Goal: Task Accomplishment & Management: Manage account settings

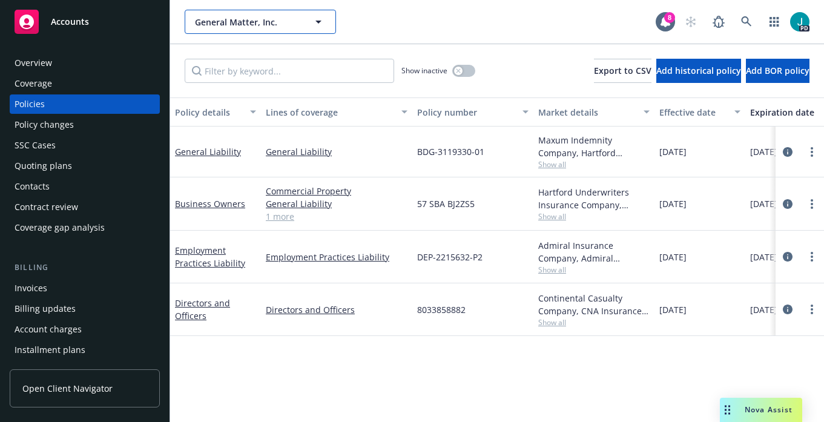
click at [232, 22] on span "General Matter, Inc." at bounding box center [247, 22] width 105 height 13
type input "biomade"
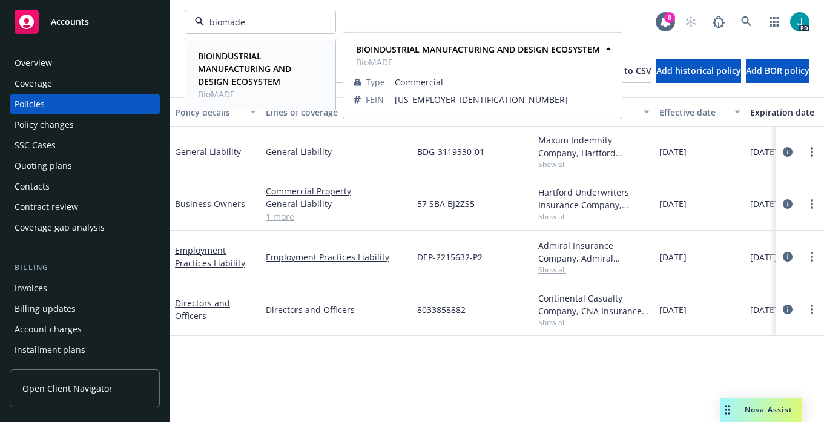
click at [254, 57] on strong "BIOINDUSTRIAL MANUFACTURING AND DESIGN ECOSYSTEM" at bounding box center [244, 68] width 93 height 37
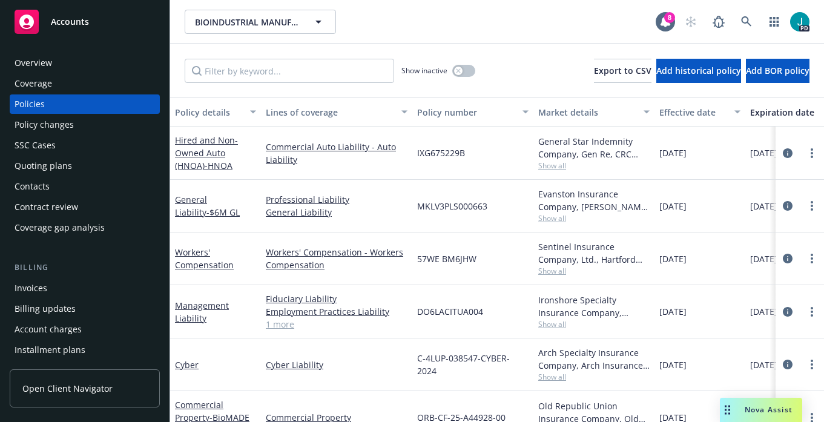
click at [775, 412] on span "Nova Assist" at bounding box center [769, 410] width 48 height 10
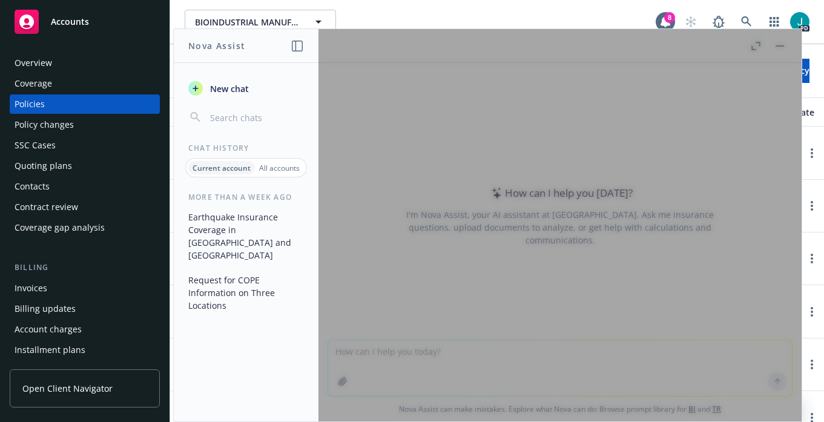
click at [539, 343] on div at bounding box center [560, 225] width 483 height 392
click at [234, 84] on span "New chat" at bounding box center [228, 88] width 41 height 13
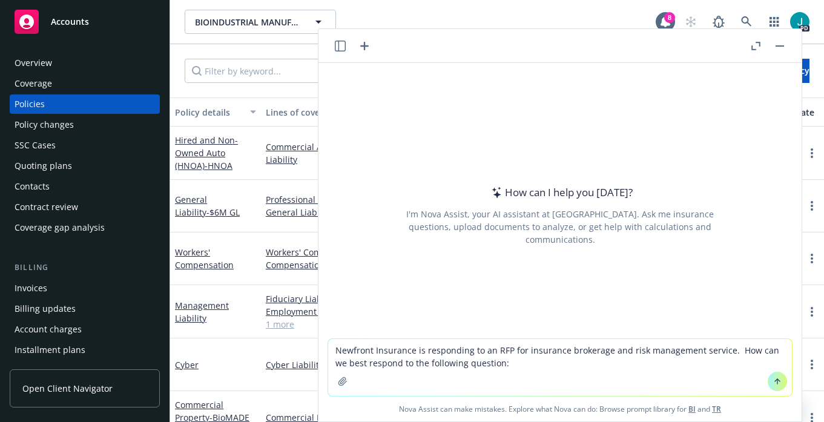
paste textarea "What type of performance measures would your firm use to evaluate customer serv…"
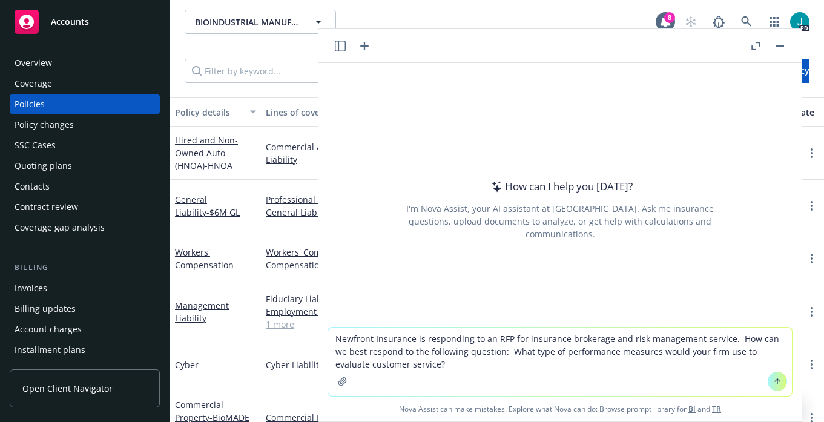
click at [726, 339] on textarea "Newfront Insurance is responding to an RFP for insurance brokerage and risk man…" at bounding box center [560, 362] width 464 height 68
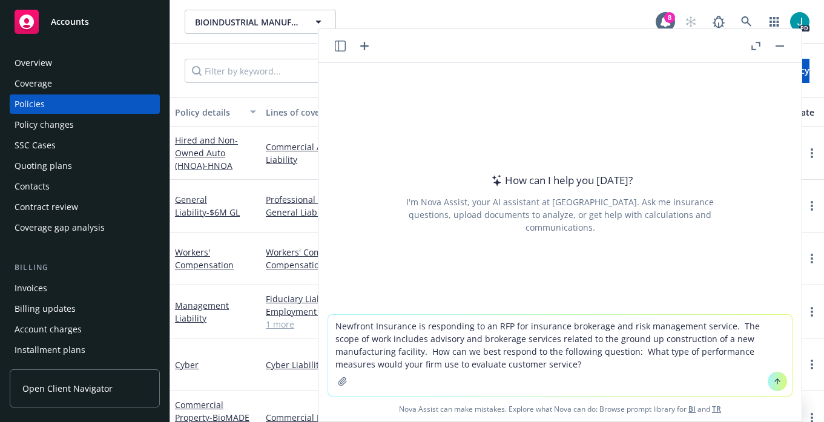
click at [573, 354] on textarea "Newfront Insurance is responding to an RFP for insurance brokerage and risk man…" at bounding box center [560, 355] width 464 height 81
click at [505, 363] on textarea "Newfront Insurance is responding to an RFP for insurance brokerage and risk man…" at bounding box center [560, 355] width 464 height 81
type textarea "Newfront Insurance is responding to an RFP for insurance brokerage and risk man…"
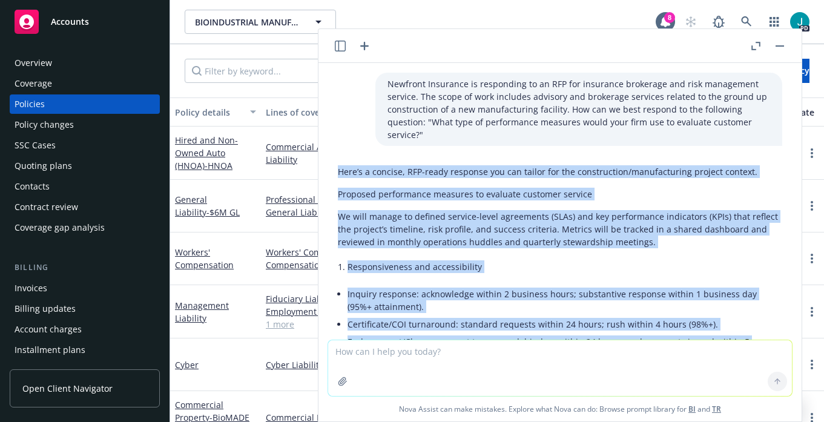
drag, startPoint x: 601, startPoint y: 282, endPoint x: 339, endPoint y: 160, distance: 288.8
copy div "Lore’i d sitamet, CON-adipi elitsedd eiu tem incidi utl etd magnaaliquae/admini…"
click at [75, 64] on div "Overview" at bounding box center [85, 62] width 141 height 19
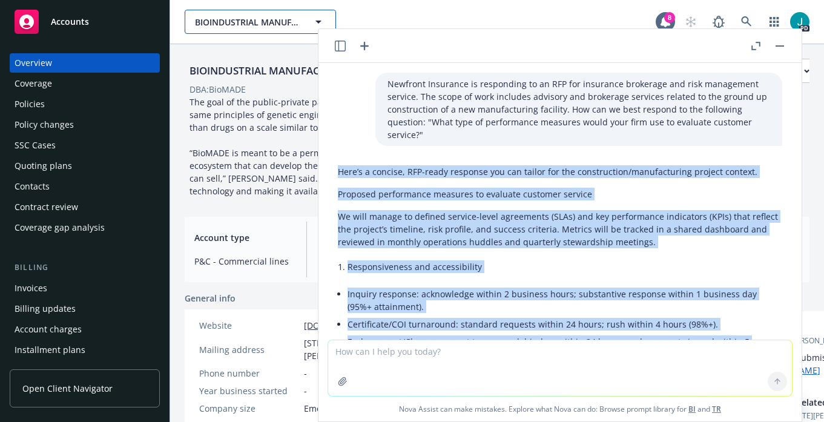
click at [248, 22] on div "BIOINDUSTRIAL MANUFACTURING AND DESIGN ECOSYSTEM BIOINDUSTRIAL MANUFACTURING AN…" at bounding box center [260, 22] width 151 height 24
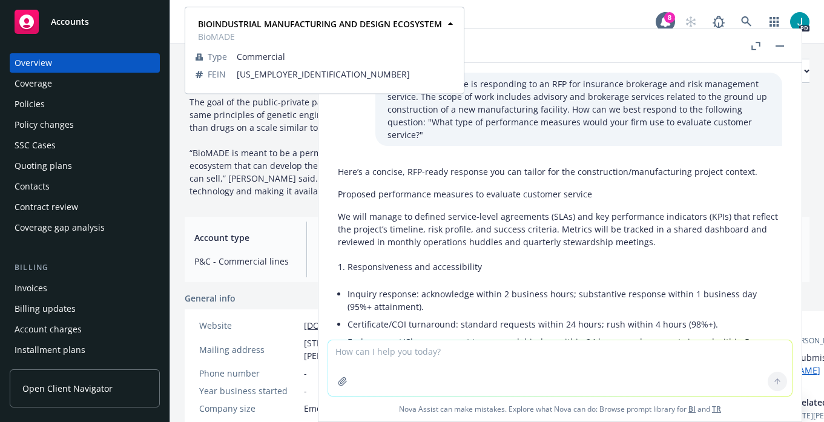
click at [505, 20] on div "BIOINDUSTRIAL MANUFACTURING AND DESIGN ECOSYSTEM BIOINDUSTRIAL MANUFACTURING AN…" at bounding box center [420, 22] width 471 height 24
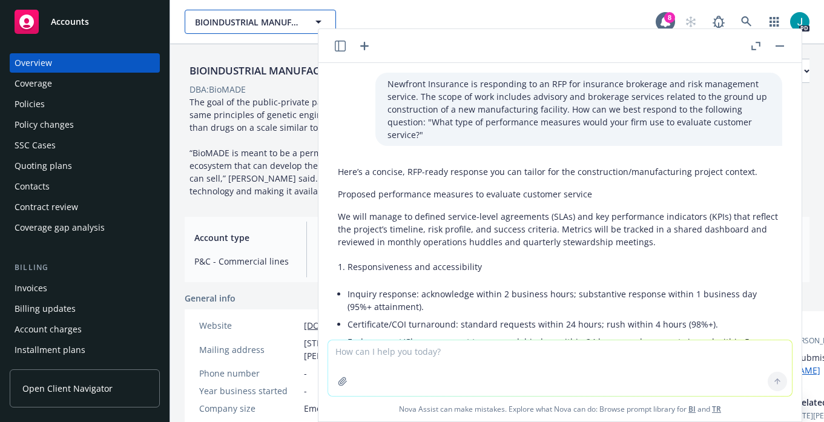
click at [263, 21] on span "BIOINDUSTRIAL MANUFACTURING AND DESIGN ECOSYSTEM" at bounding box center [247, 22] width 105 height 13
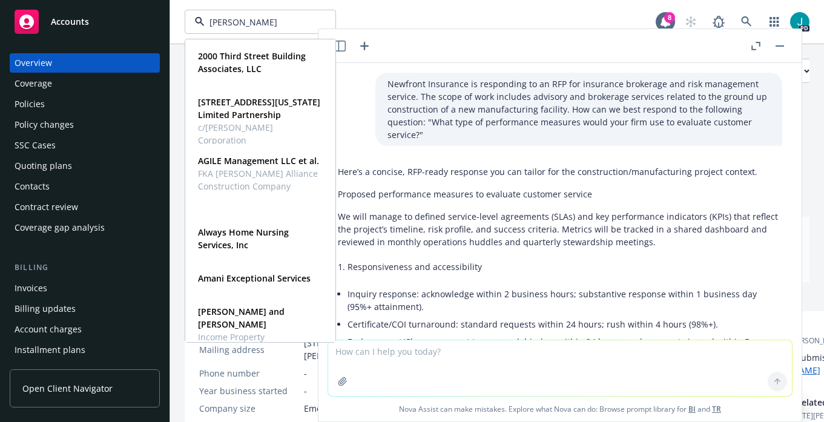
type input "[PERSON_NAME]"
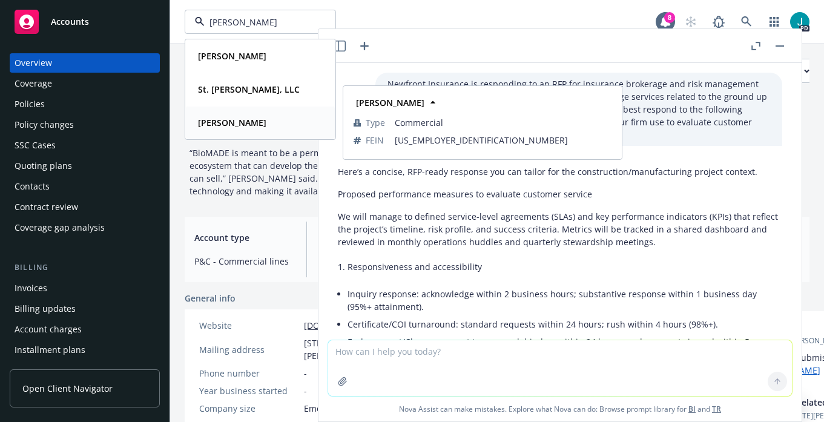
click at [247, 126] on strong "[PERSON_NAME]" at bounding box center [232, 123] width 68 height 12
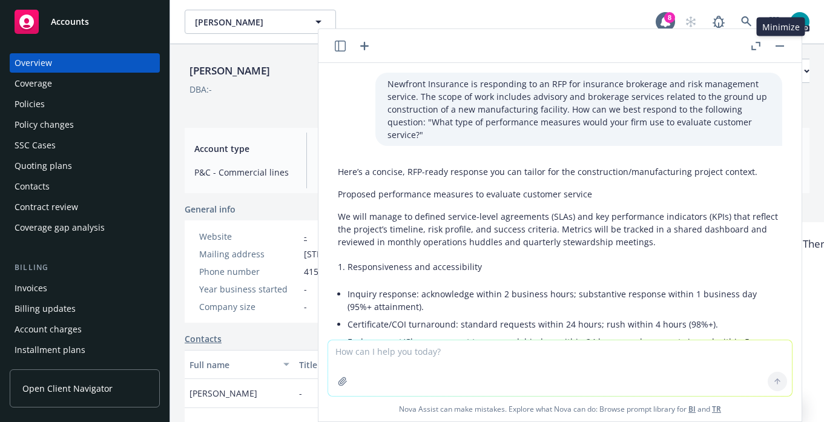
click at [778, 46] on rect "button" at bounding box center [780, 45] width 8 height 1
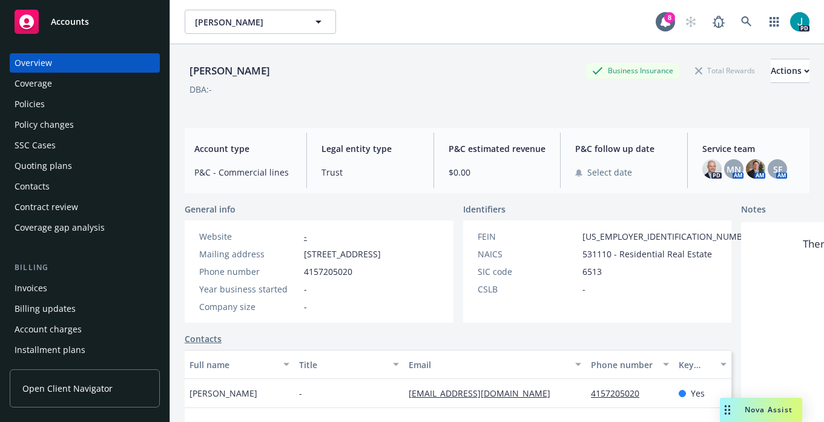
click at [65, 107] on div "Policies" at bounding box center [85, 103] width 141 height 19
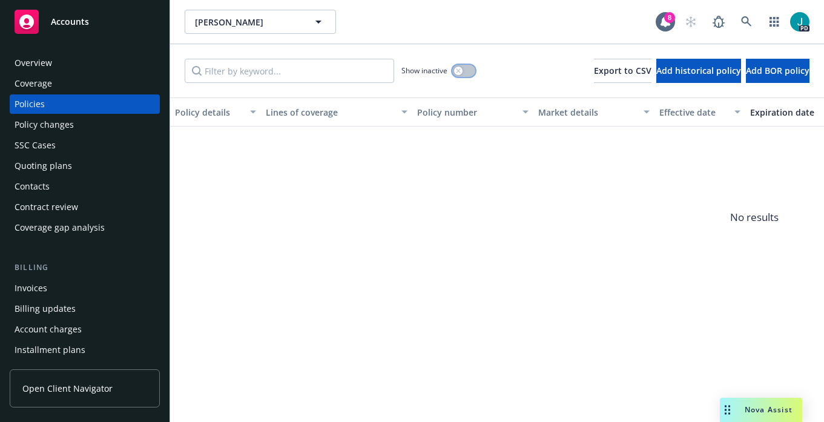
click at [455, 68] on div "button" at bounding box center [458, 71] width 8 height 8
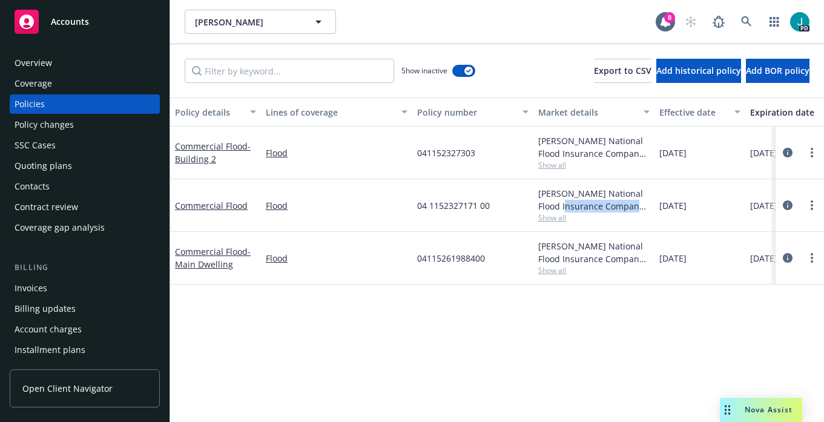
drag, startPoint x: 651, startPoint y: 200, endPoint x: 573, endPoint y: 206, distance: 77.7
click at [573, 206] on div "[PERSON_NAME] National Flood Insurance Company, [PERSON_NAME] Flood Show all" at bounding box center [594, 205] width 121 height 53
click at [509, 203] on div "04 1152327171 00" at bounding box center [472, 205] width 121 height 53
click at [377, 151] on link "Flood" at bounding box center [337, 153] width 142 height 13
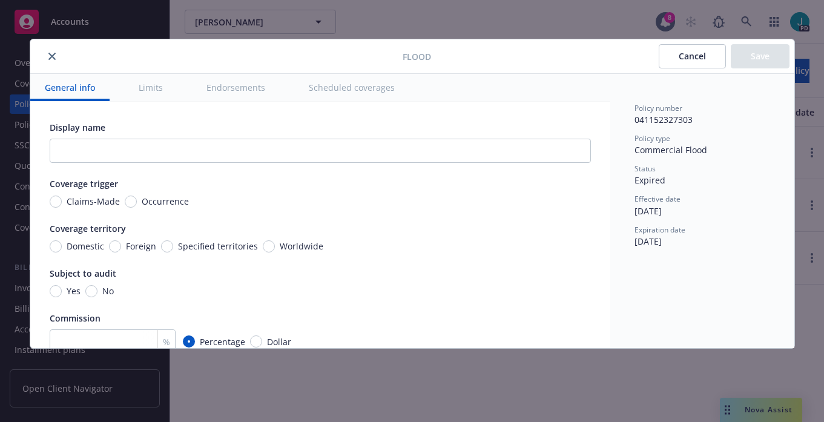
click at [52, 58] on icon "close" at bounding box center [51, 56] width 7 height 7
